Goal: Use online tool/utility: Use online tool/utility

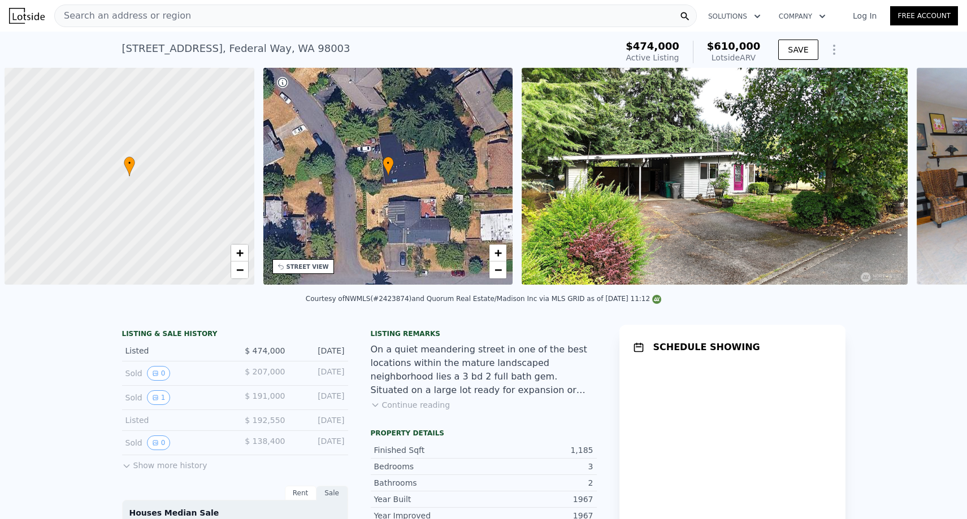
scroll to position [0, 5]
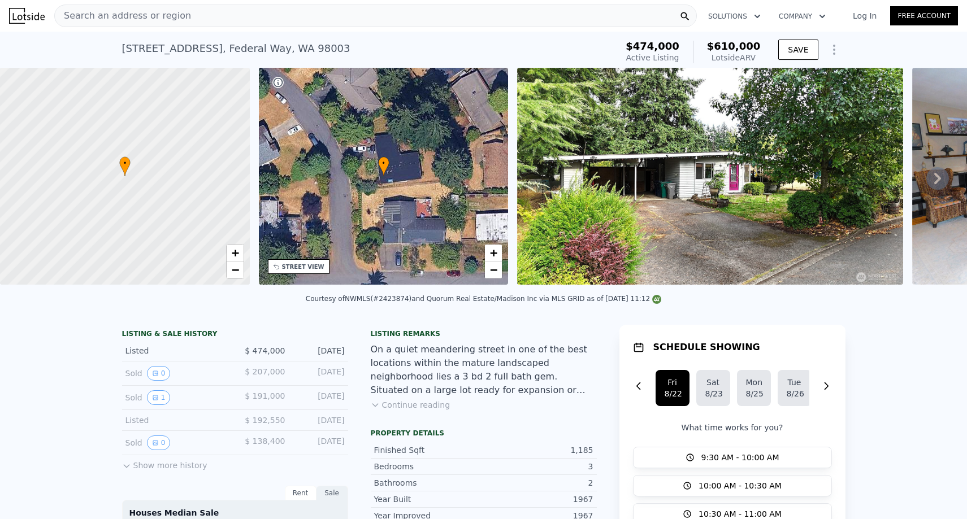
click at [456, 18] on div "Search an address or region" at bounding box center [375, 16] width 642 height 23
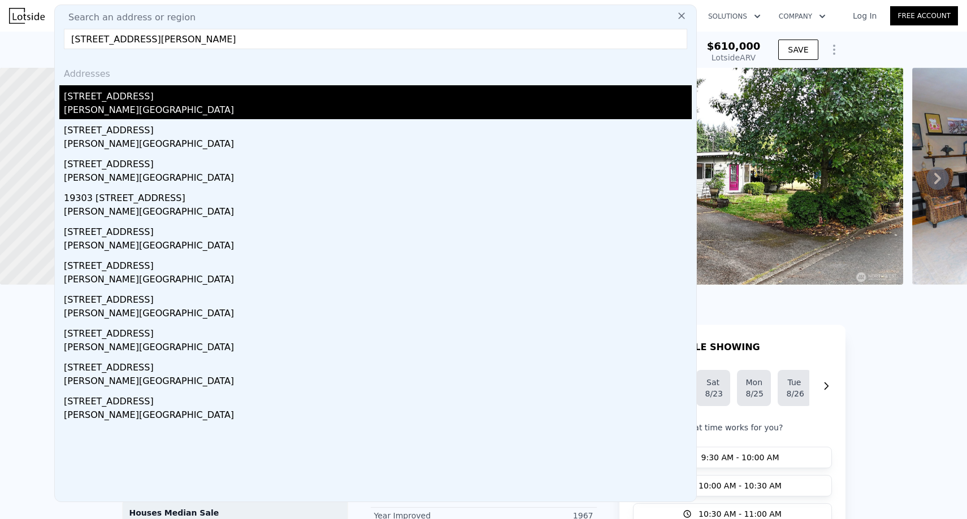
type input "[STREET_ADDRESS][PERSON_NAME]"
click at [266, 100] on div "[STREET_ADDRESS]" at bounding box center [378, 94] width 628 height 18
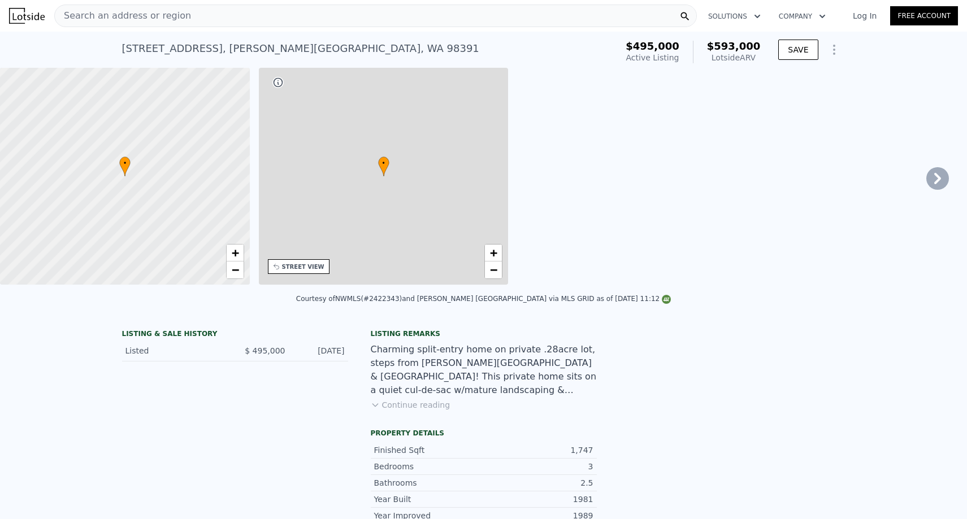
type input "1.75"
type input "3"
type input "1248"
type input "2244"
type input "11250"
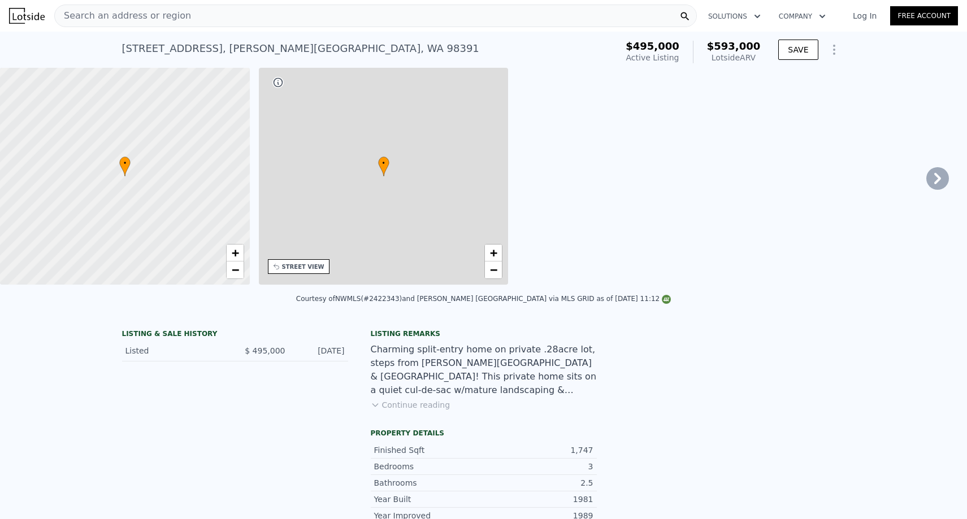
type input "16423"
type input "$ 593,000"
type input "$ 21,769"
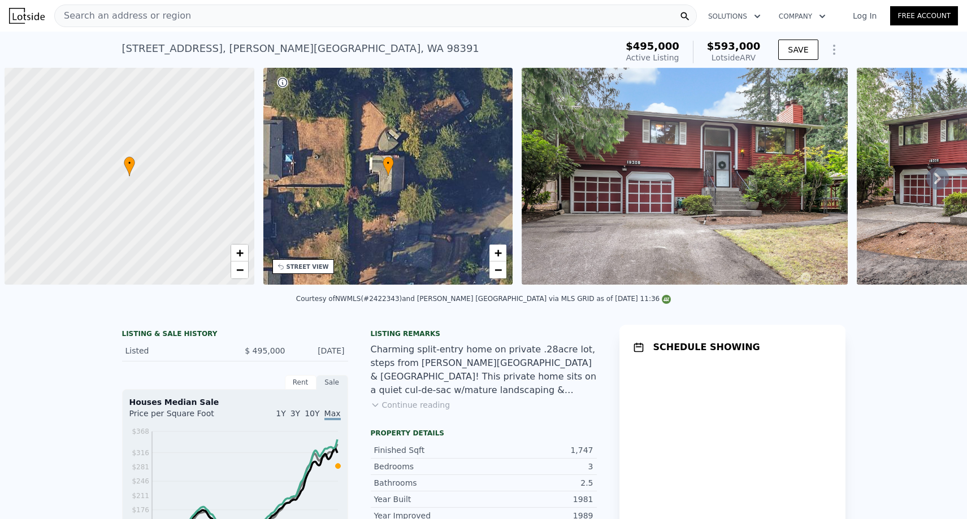
scroll to position [0, 5]
